Goal: Task Accomplishment & Management: Use online tool/utility

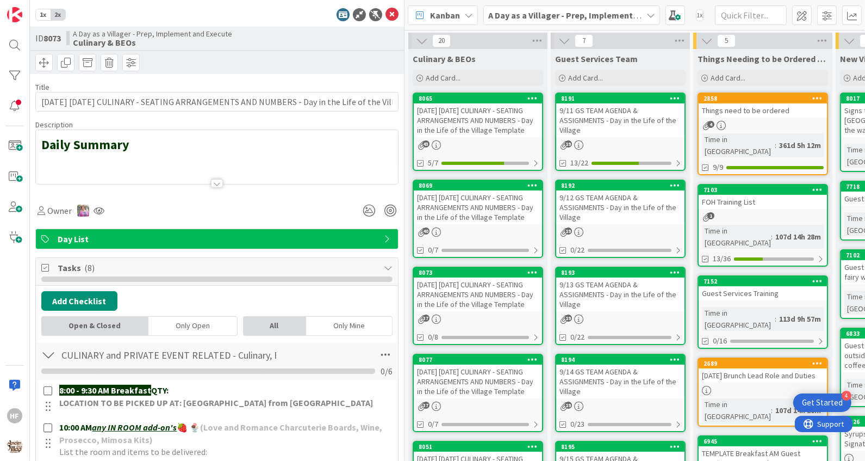
click at [397, 22] on div "1x 2x ID 8073 A Day as a Villager - Prep, Implement and Execute Culinary & BEOs…" at bounding box center [217, 230] width 375 height 461
click at [390, 9] on icon at bounding box center [391, 14] width 13 height 13
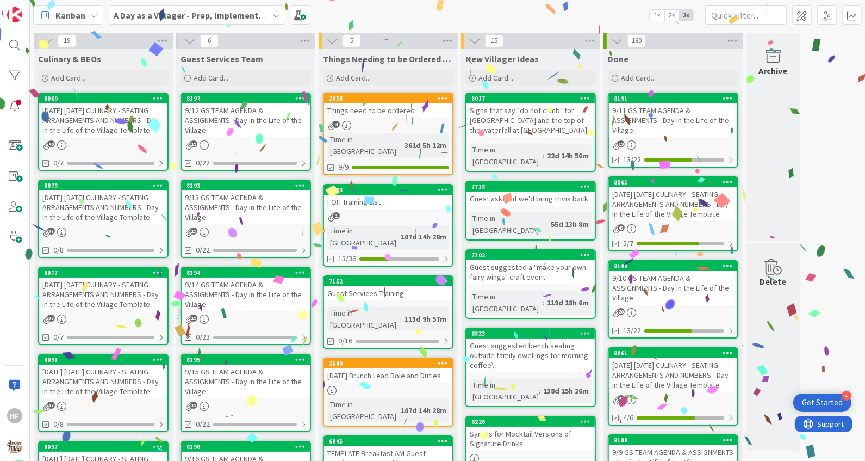
click at [82, 129] on div "[DATE] [DATE] CULINARY - SEATING ARRANGEMENTS AND NUMBERS - Day in the Life of …" at bounding box center [103, 120] width 128 height 34
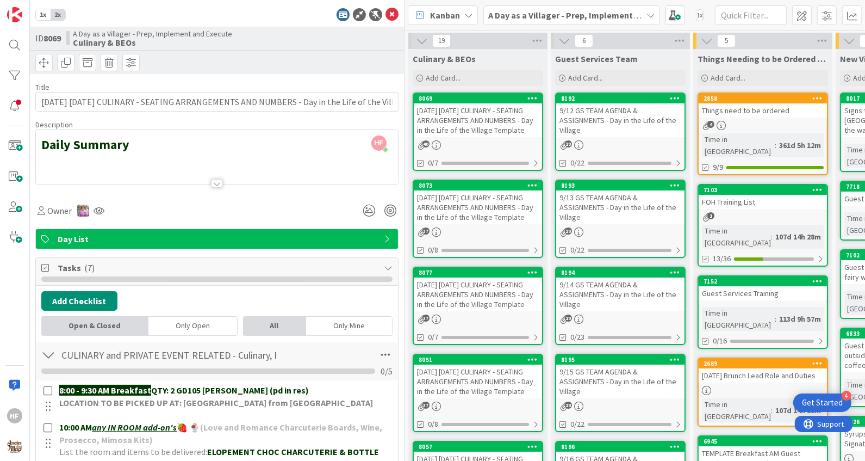
click at [138, 163] on div at bounding box center [217, 170] width 362 height 28
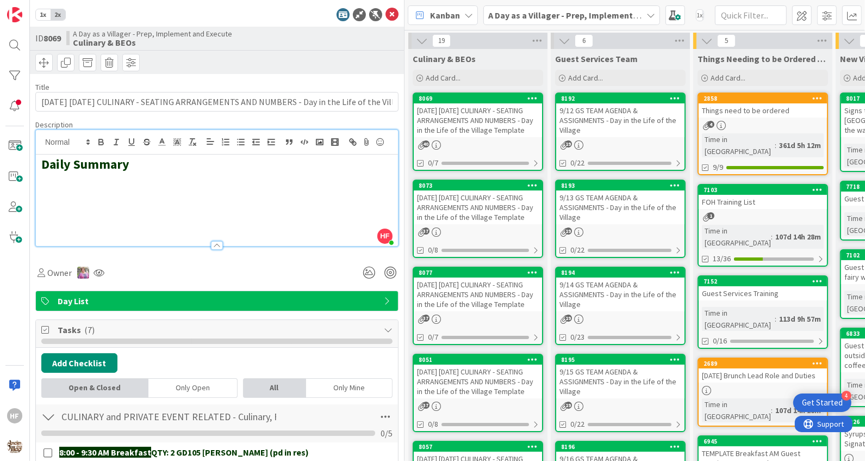
click at [109, 179] on h2 at bounding box center [216, 180] width 351 height 16
click at [322, 140] on rect "button" at bounding box center [319, 141] width 7 height 5
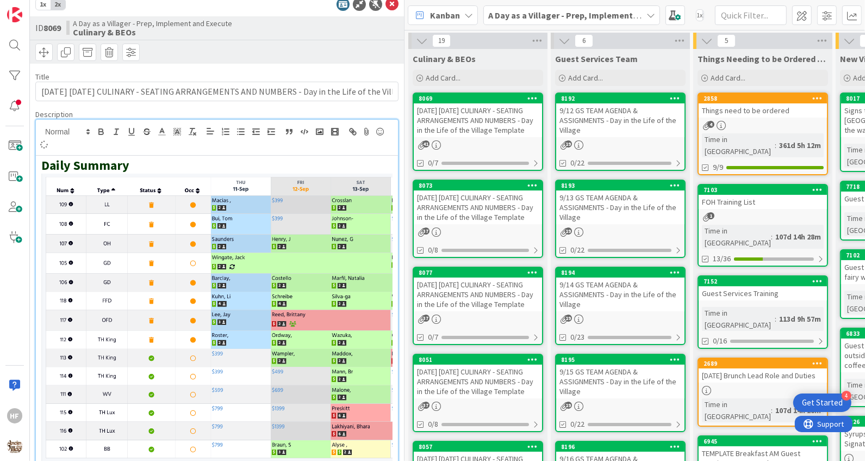
scroll to position [10, 0]
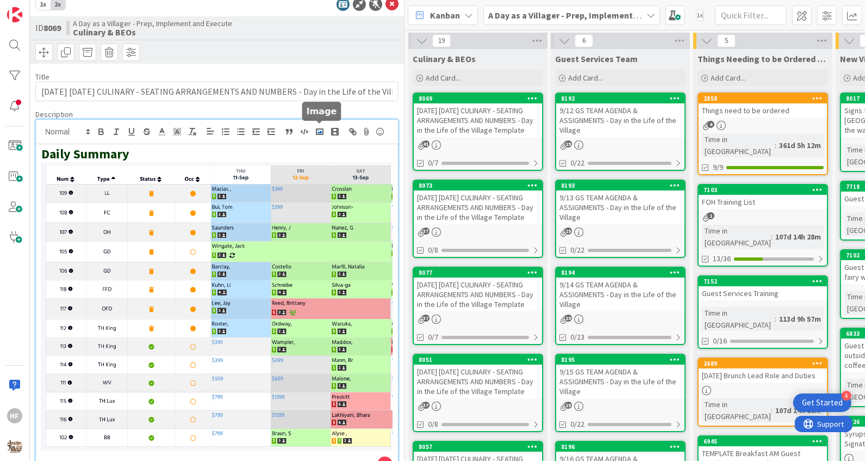
click at [323, 130] on rect "button" at bounding box center [319, 131] width 7 height 5
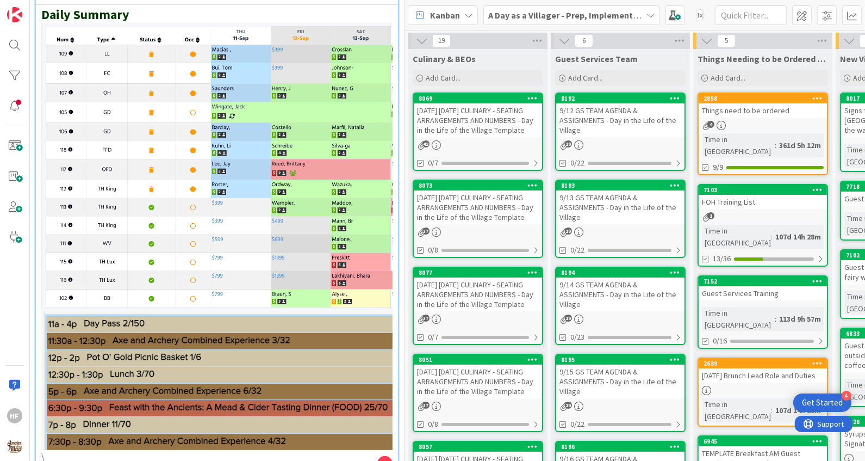
scroll to position [0, 0]
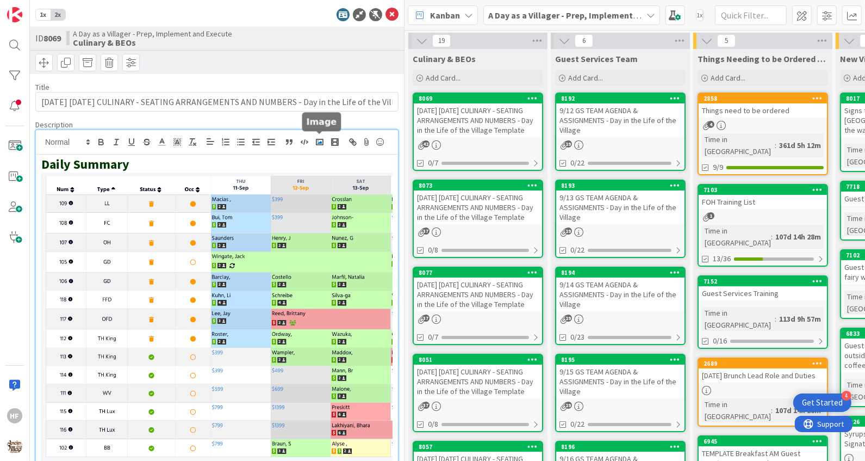
click at [323, 135] on button "button" at bounding box center [319, 141] width 15 height 13
click at [393, 9] on icon at bounding box center [391, 14] width 13 height 13
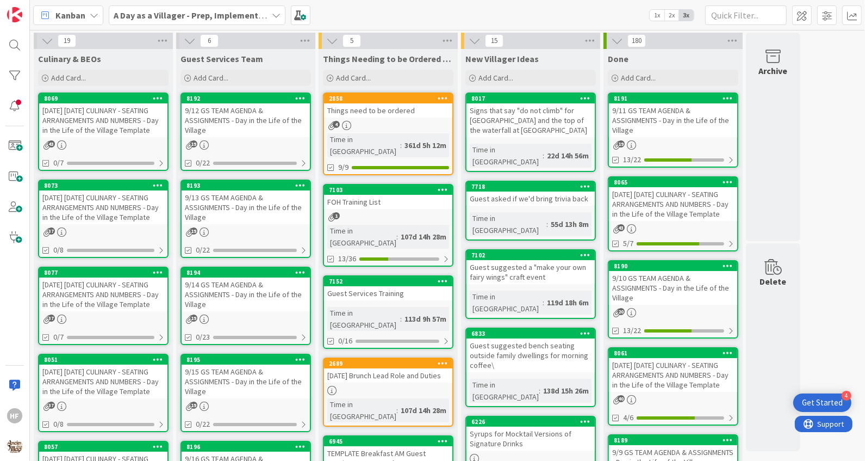
click at [111, 213] on div "[DATE] [DATE] CULINARY - SEATING ARRANGEMENTS AND NUMBERS - Day in the Life of …" at bounding box center [103, 207] width 128 height 34
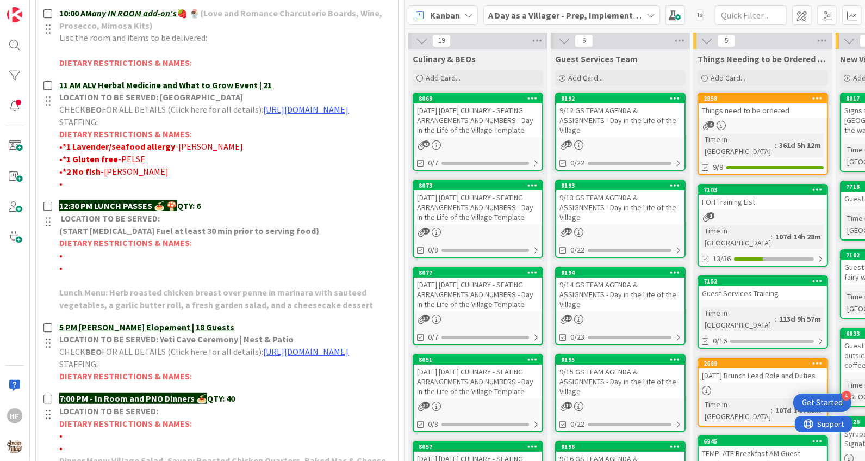
scroll to position [425, 0]
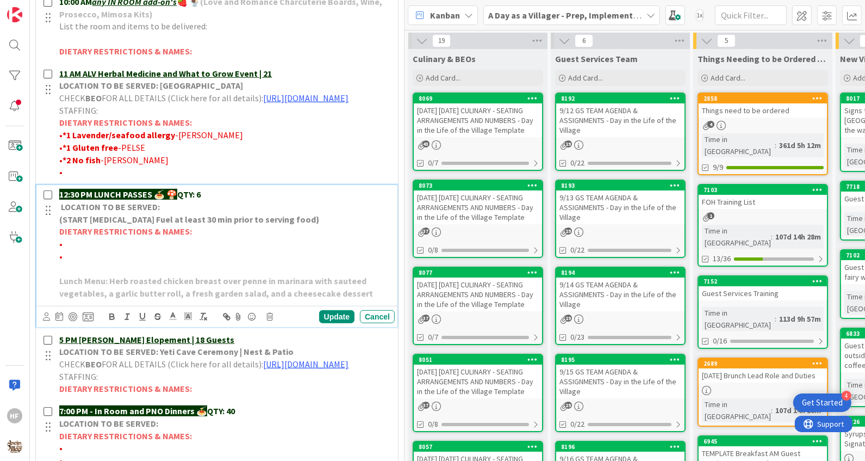
click at [198, 201] on p "12:30 PM LUNCH PASSES 🍝 🍄 QTY: 6" at bounding box center [224, 194] width 331 height 13
click at [332, 323] on div "Update" at bounding box center [336, 316] width 35 height 13
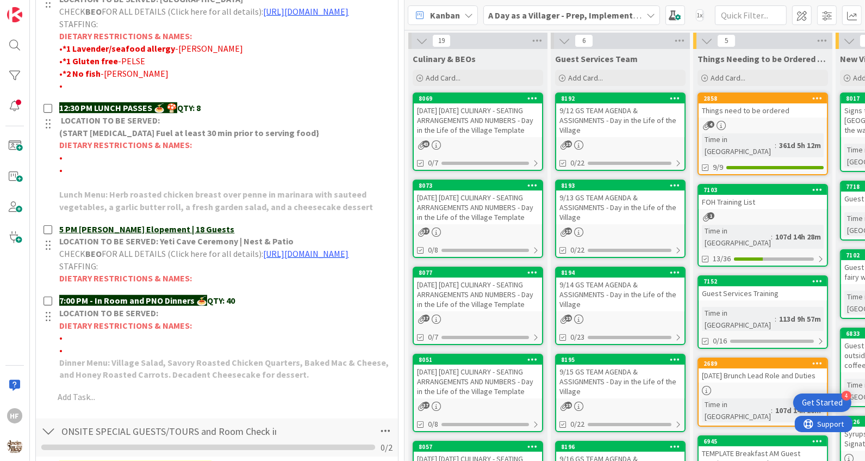
scroll to position [500, 0]
